Goal: Leave review/rating

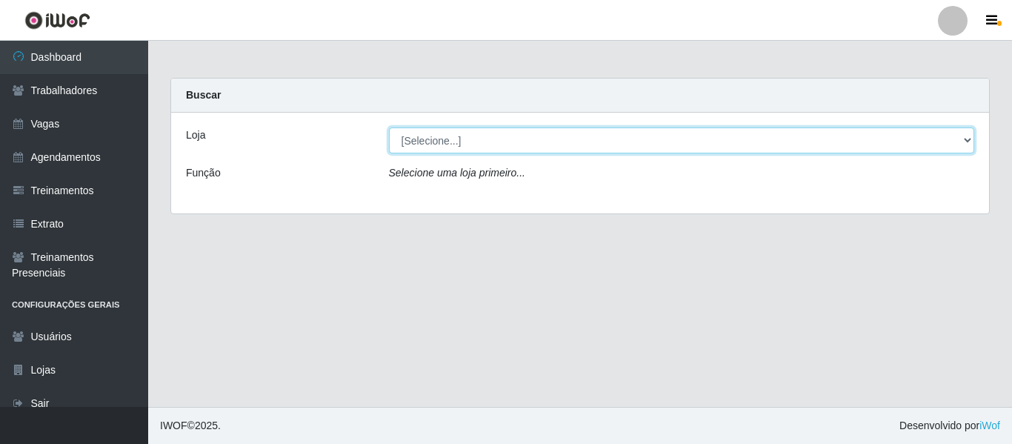
click at [515, 148] on select "[Selecione...] Mister Burg" at bounding box center [682, 140] width 586 height 26
select select "535"
click at [389, 127] on select "[Selecione...] Mister Burg" at bounding box center [682, 140] width 586 height 26
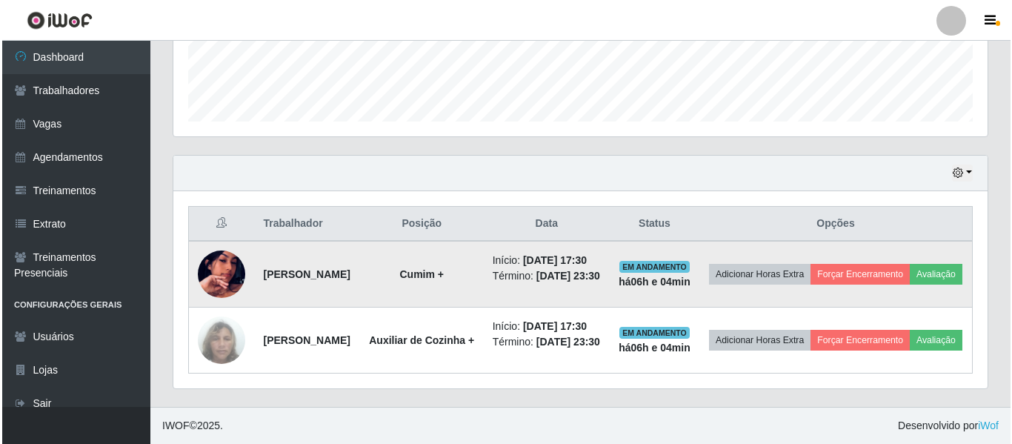
scroll to position [461, 0]
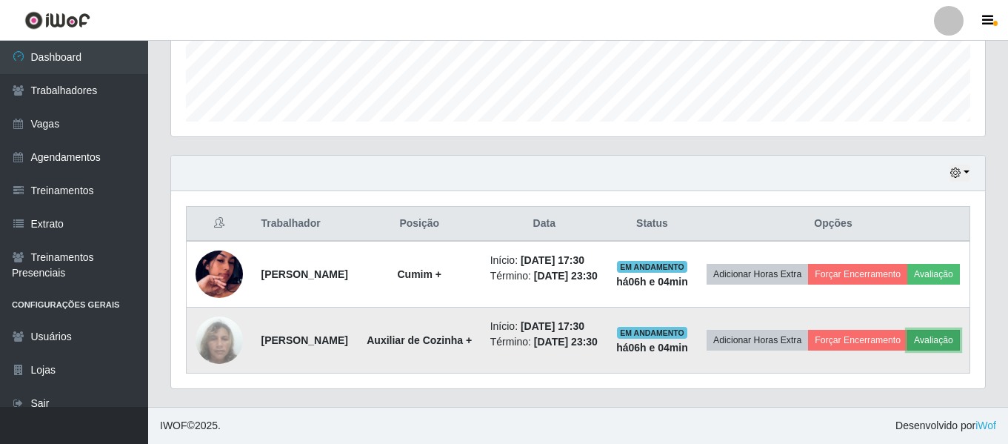
click at [907, 333] on button "Avaliação" at bounding box center [933, 340] width 53 height 21
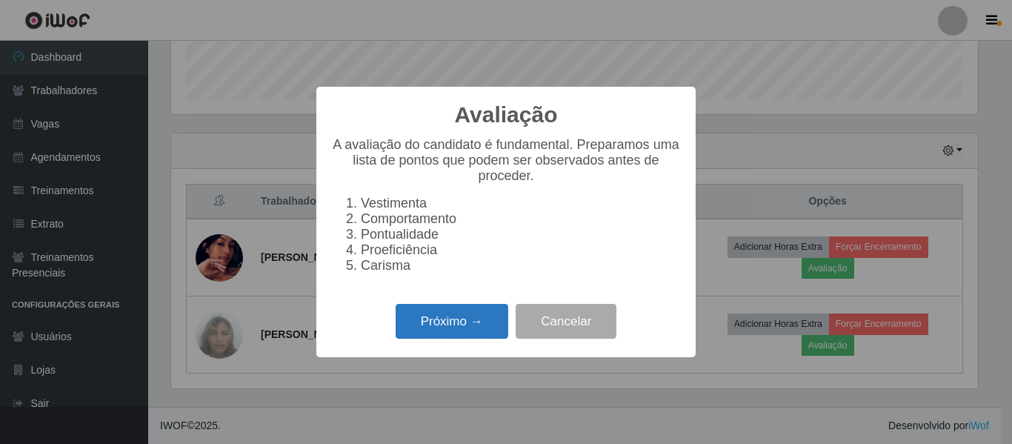
click at [478, 326] on button "Próximo →" at bounding box center [452, 321] width 113 height 35
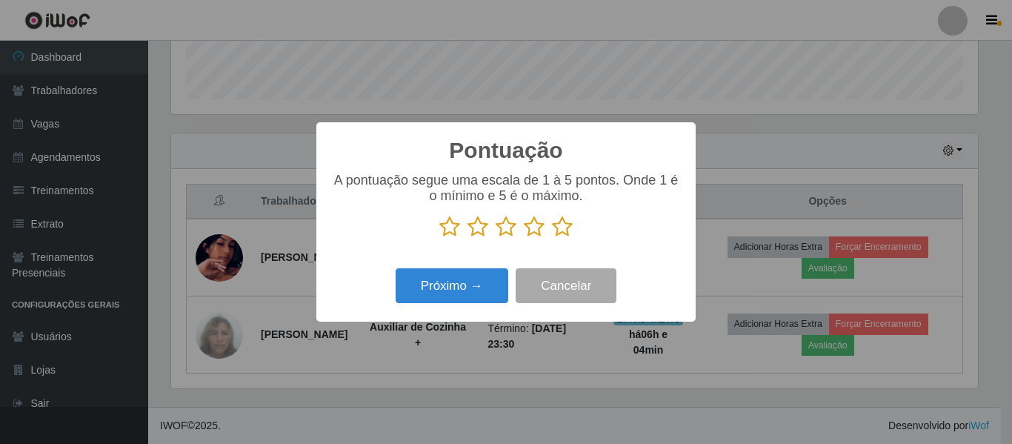
click at [562, 238] on icon at bounding box center [562, 227] width 21 height 22
click at [552, 238] on input "radio" at bounding box center [552, 238] width 0 height 0
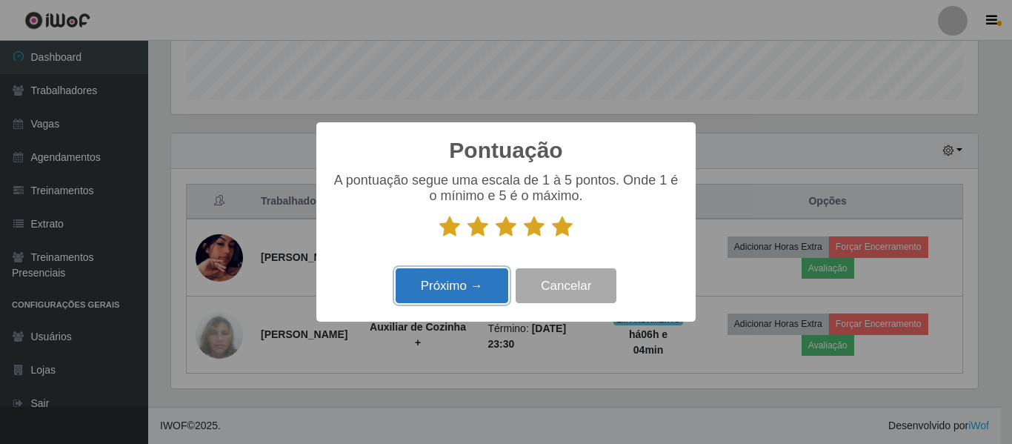
click at [462, 287] on button "Próximo →" at bounding box center [452, 285] width 113 height 35
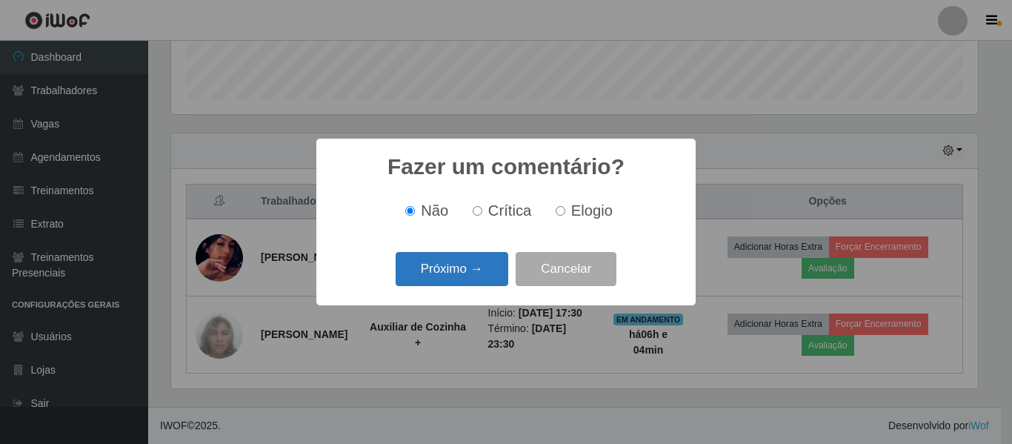
click at [450, 274] on button "Próximo →" at bounding box center [452, 269] width 113 height 35
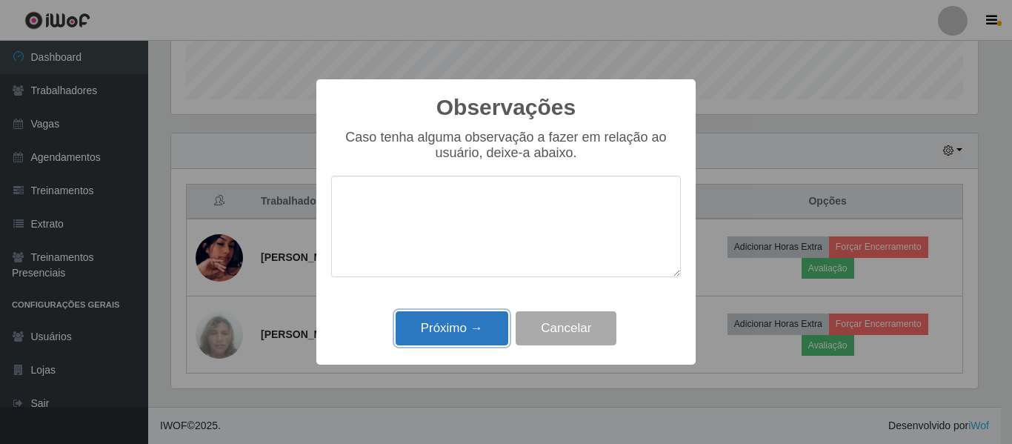
click at [454, 323] on button "Próximo →" at bounding box center [452, 328] width 113 height 35
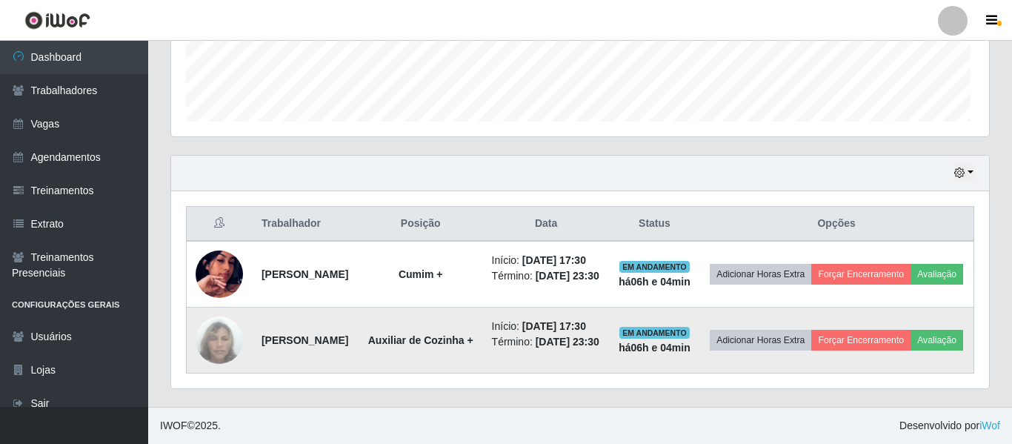
scroll to position [307, 814]
click at [884, 330] on button "Forçar Encerramento" at bounding box center [857, 340] width 99 height 21
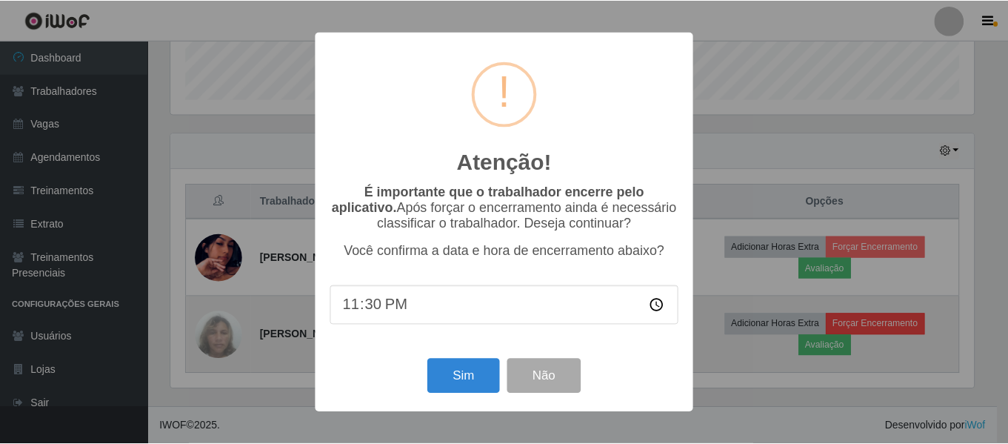
scroll to position [307, 807]
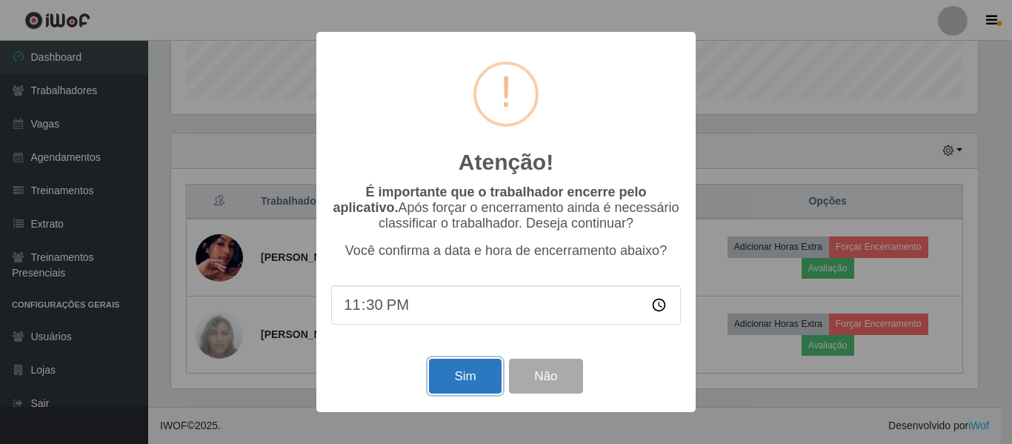
click at [477, 377] on button "Sim" at bounding box center [465, 376] width 72 height 35
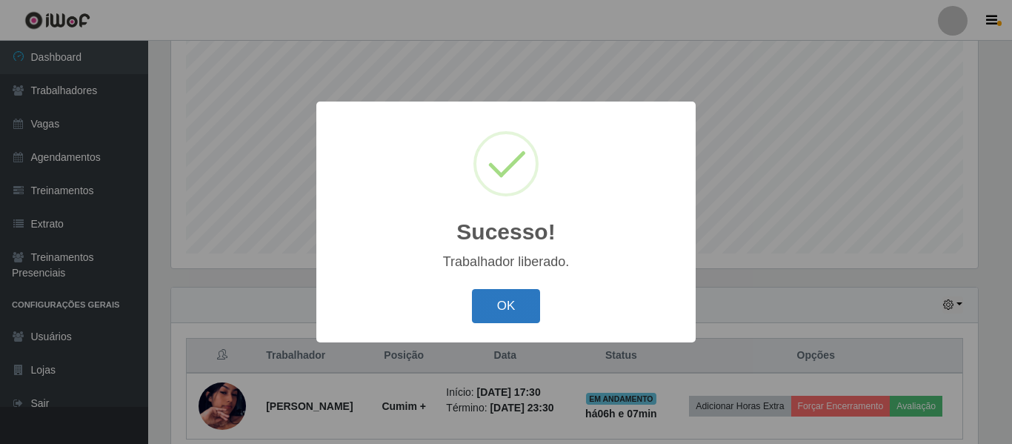
click at [510, 304] on button "OK" at bounding box center [506, 306] width 69 height 35
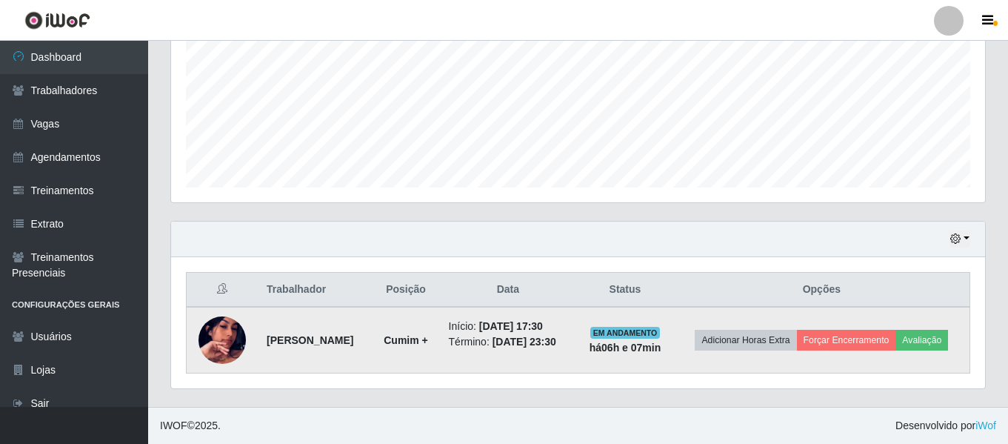
scroll to position [353, 0]
click at [896, 346] on button "Avaliação" at bounding box center [922, 340] width 53 height 21
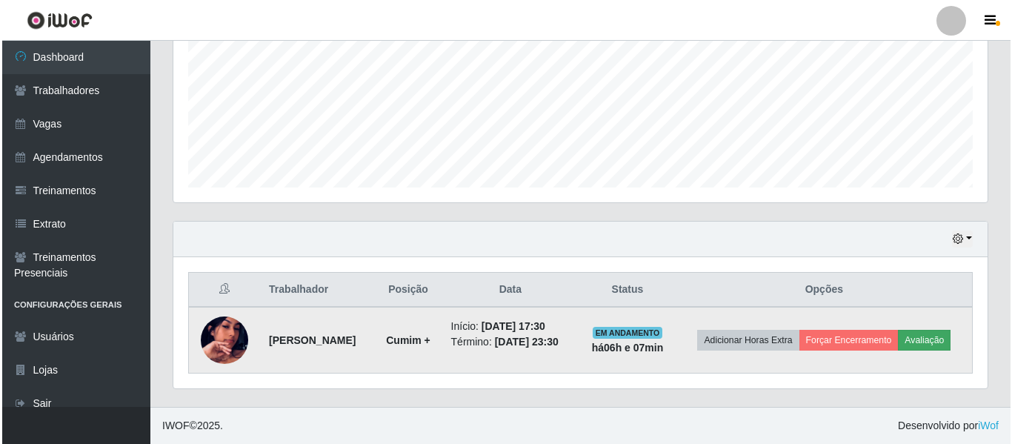
scroll to position [307, 807]
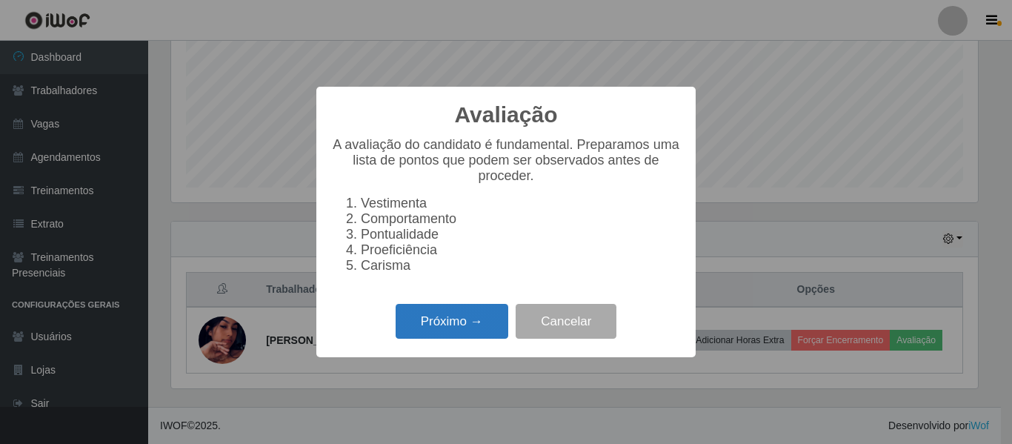
click at [436, 324] on button "Próximo →" at bounding box center [452, 321] width 113 height 35
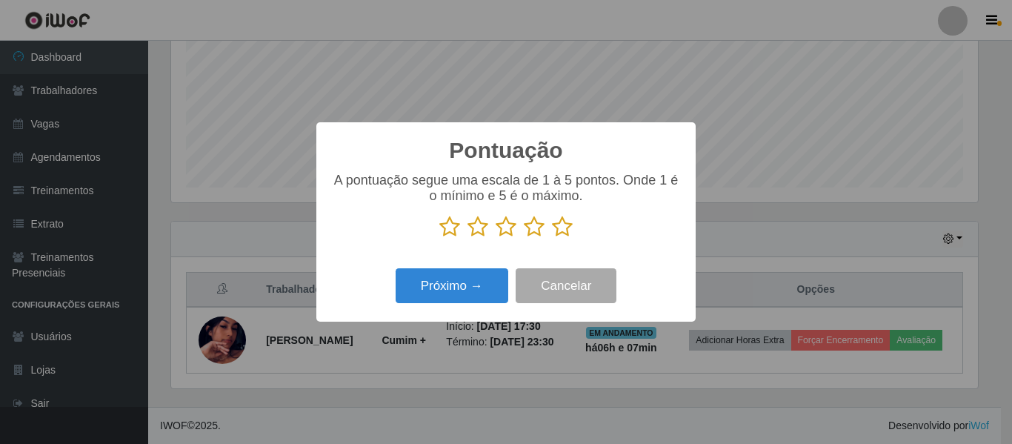
click at [562, 236] on icon at bounding box center [562, 227] width 21 height 22
click at [552, 238] on input "radio" at bounding box center [552, 238] width 0 height 0
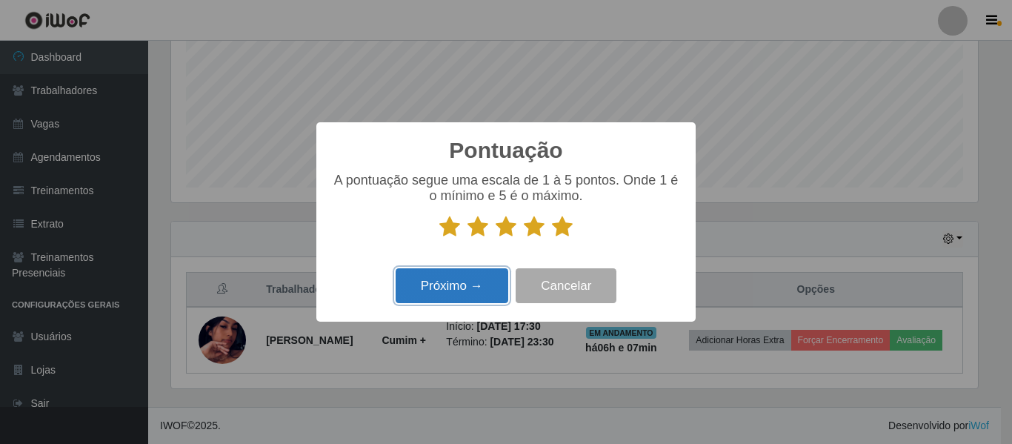
click at [468, 288] on button "Próximo →" at bounding box center [452, 285] width 113 height 35
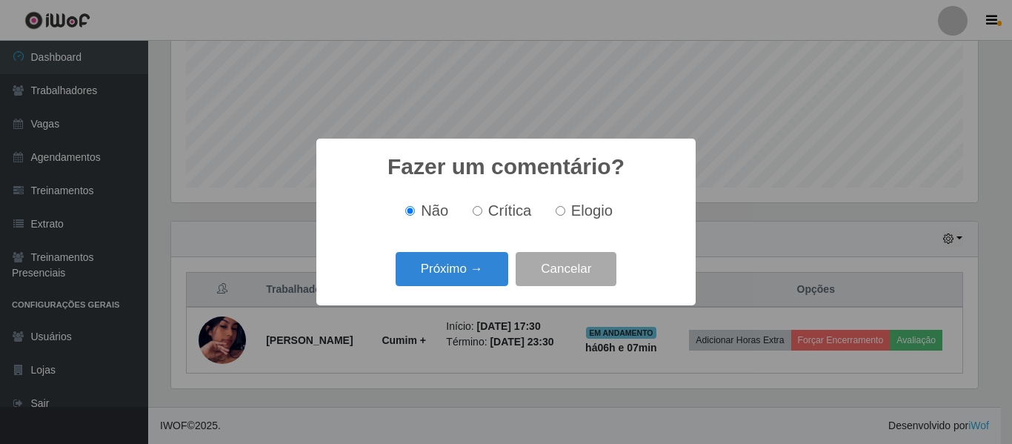
scroll to position [740439, 739939]
click at [571, 216] on span "Elogio" at bounding box center [591, 210] width 41 height 16
click at [565, 216] on input "Elogio" at bounding box center [561, 211] width 10 height 10
radio input "true"
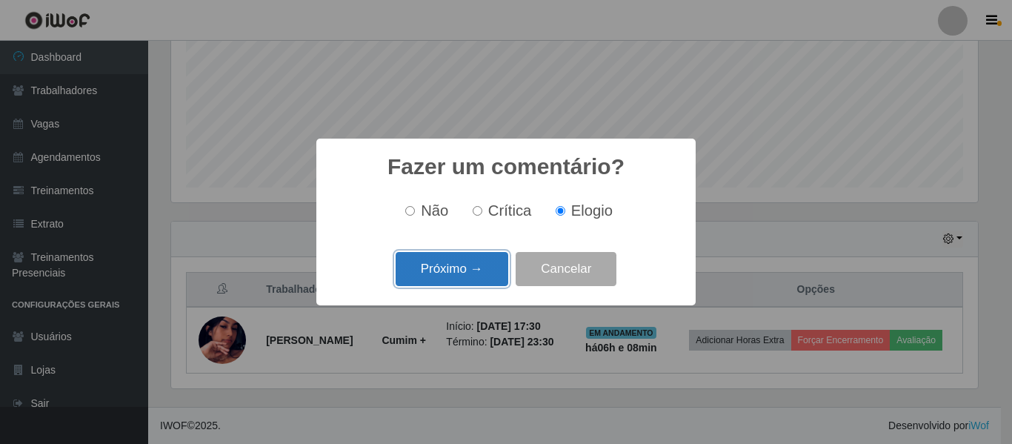
click at [470, 261] on button "Próximo →" at bounding box center [452, 269] width 113 height 35
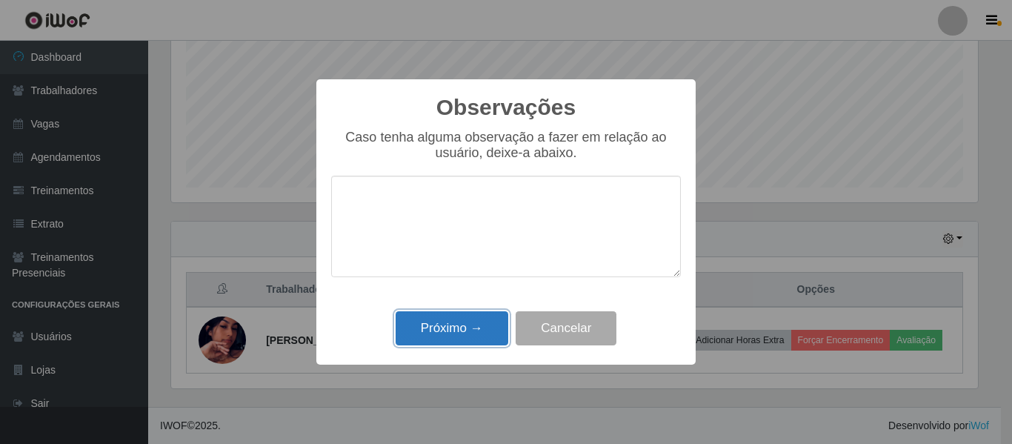
click at [455, 323] on button "Próximo →" at bounding box center [452, 328] width 113 height 35
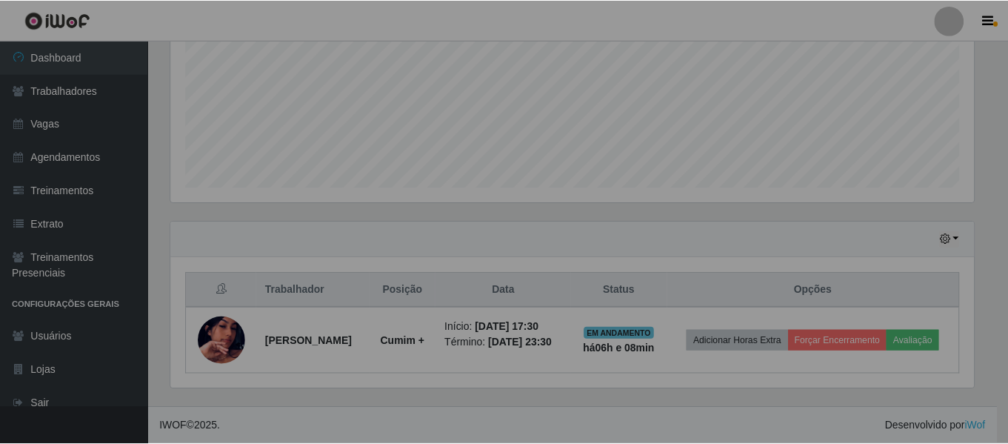
scroll to position [307, 814]
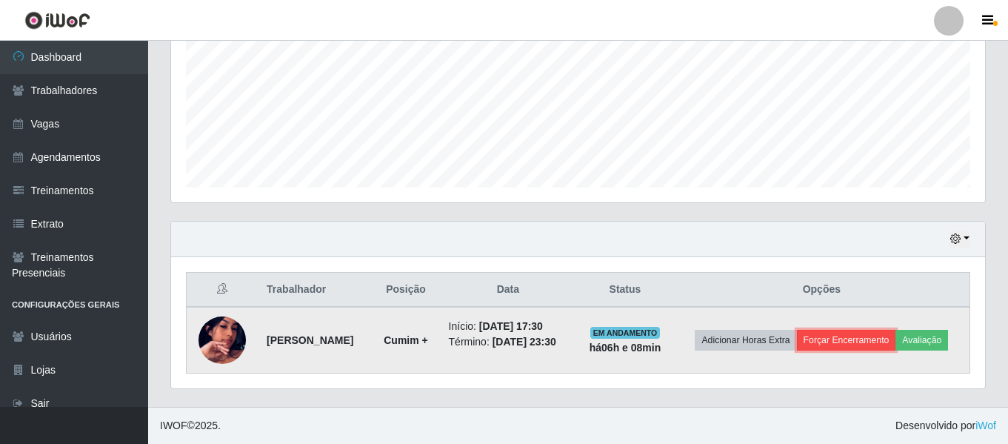
click at [896, 339] on button "Forçar Encerramento" at bounding box center [846, 340] width 99 height 21
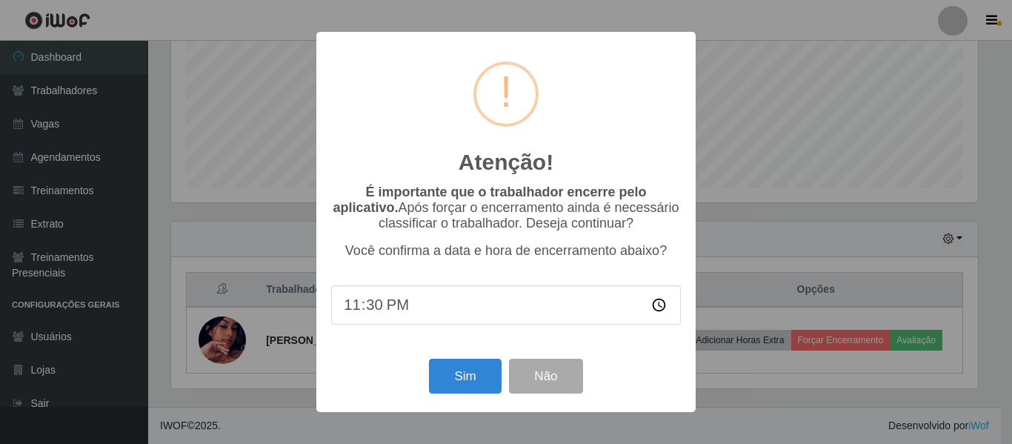
click at [364, 309] on input "23:30" at bounding box center [506, 304] width 350 height 39
type input "23:38"
click at [447, 372] on button "Sim" at bounding box center [465, 376] width 72 height 35
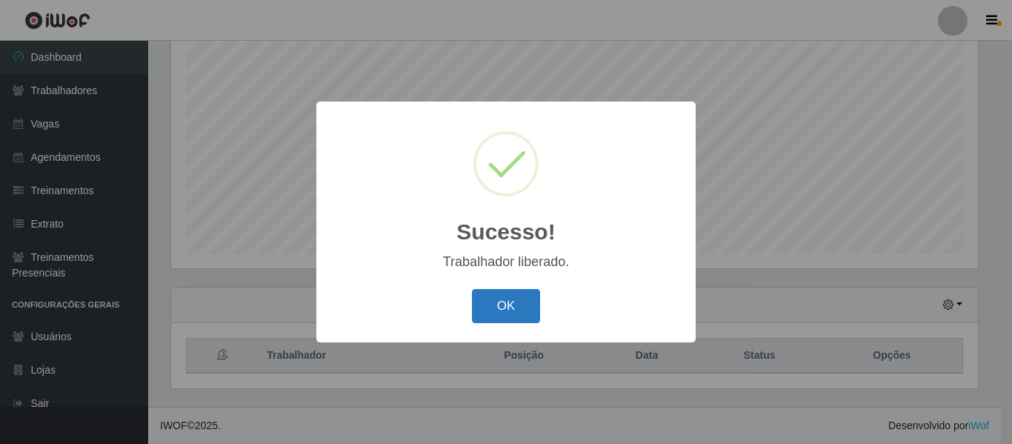
click at [490, 301] on button "OK" at bounding box center [506, 306] width 69 height 35
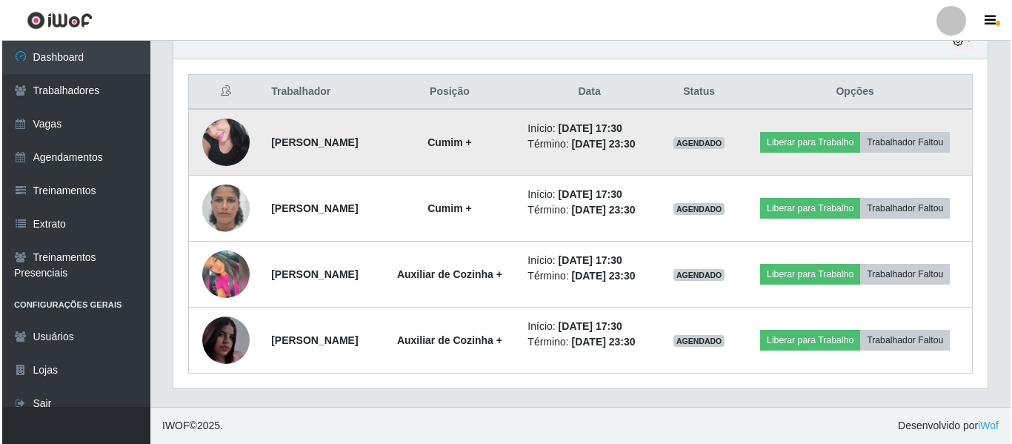
scroll to position [573, 0]
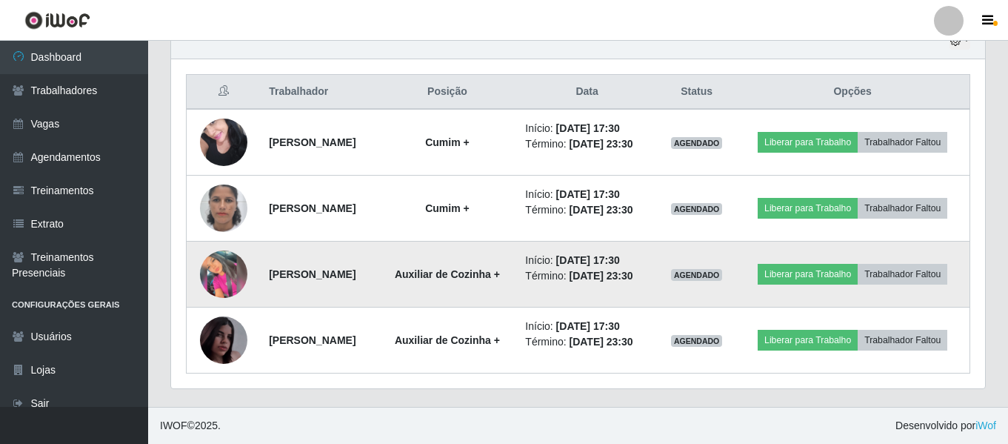
click at [230, 267] on img at bounding box center [223, 273] width 47 height 47
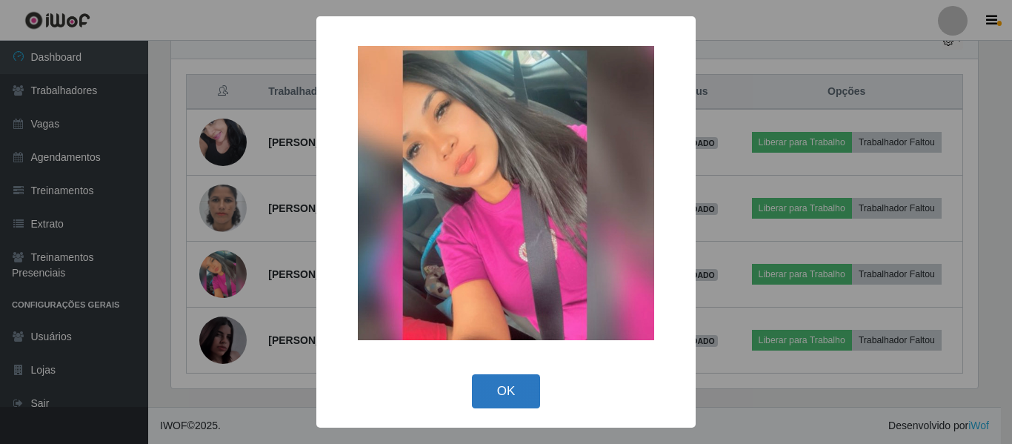
click at [517, 392] on button "OK" at bounding box center [506, 391] width 69 height 35
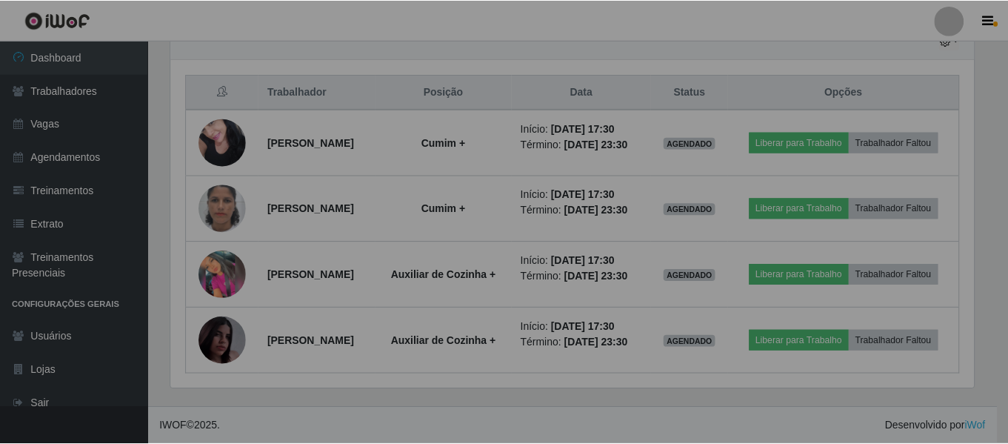
scroll to position [307, 814]
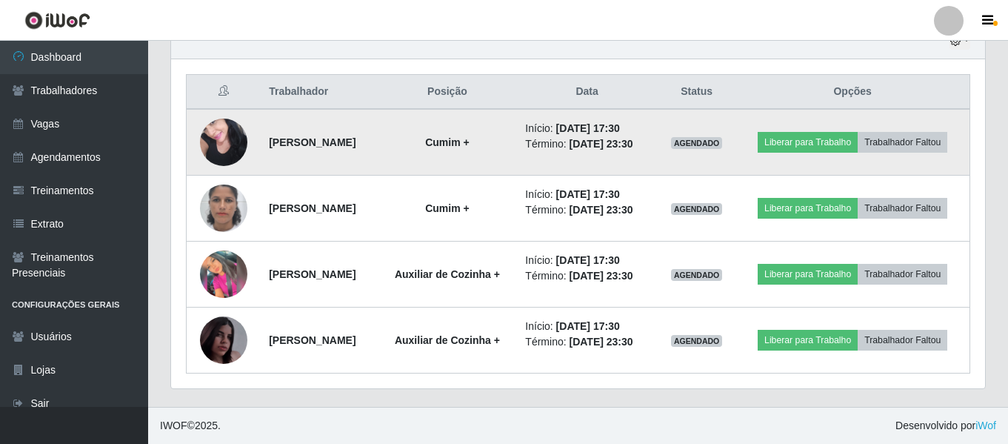
click at [216, 110] on img at bounding box center [223, 141] width 47 height 63
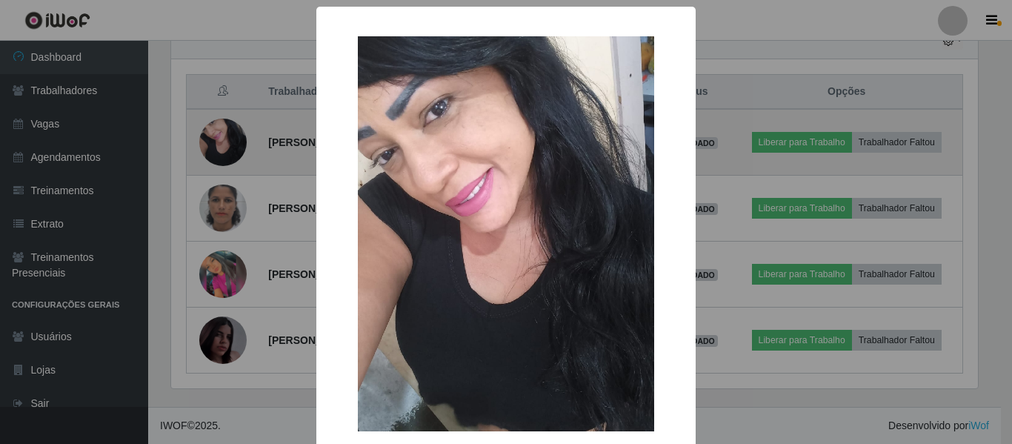
click at [216, 107] on div "× OK Cancel" at bounding box center [506, 222] width 1012 height 444
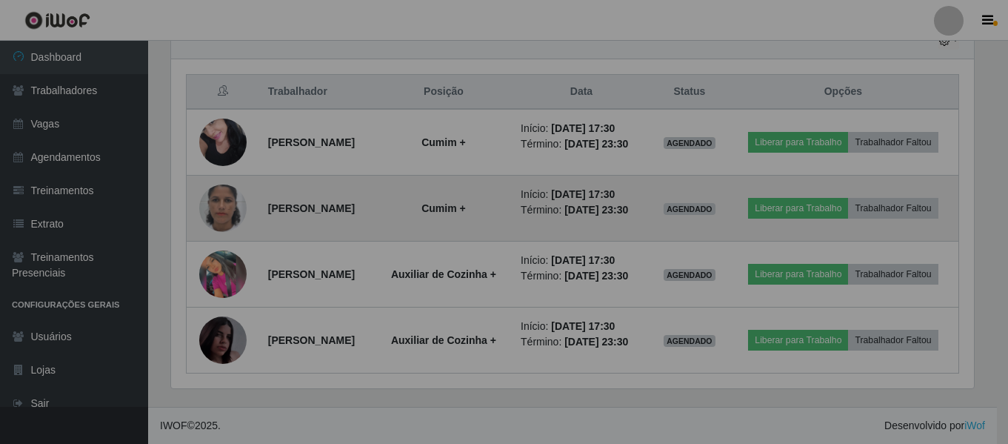
scroll to position [307, 814]
